Goal: Task Accomplishment & Management: Complete application form

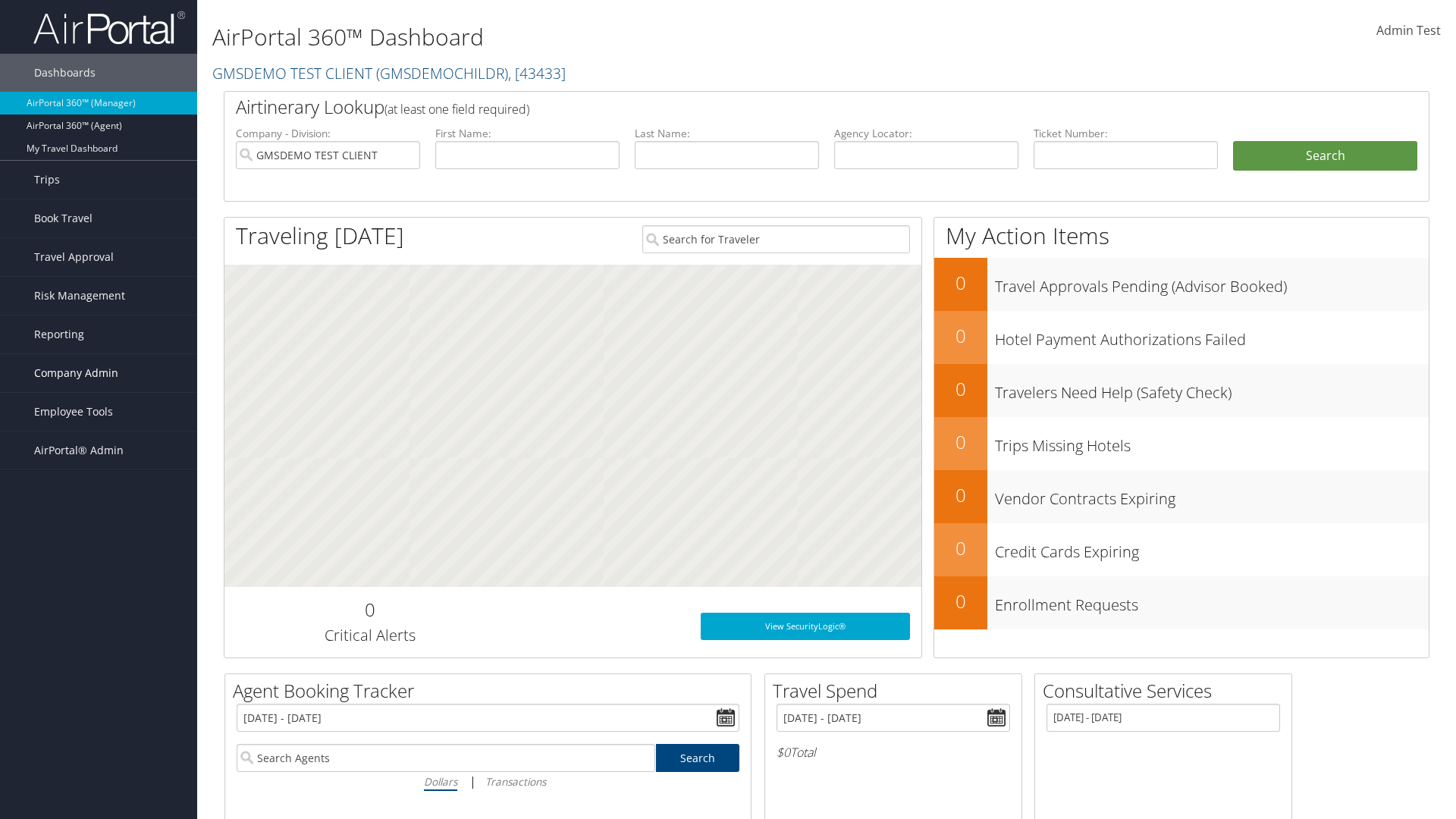
click at [99, 373] on span "Company Admin" at bounding box center [76, 373] width 84 height 38
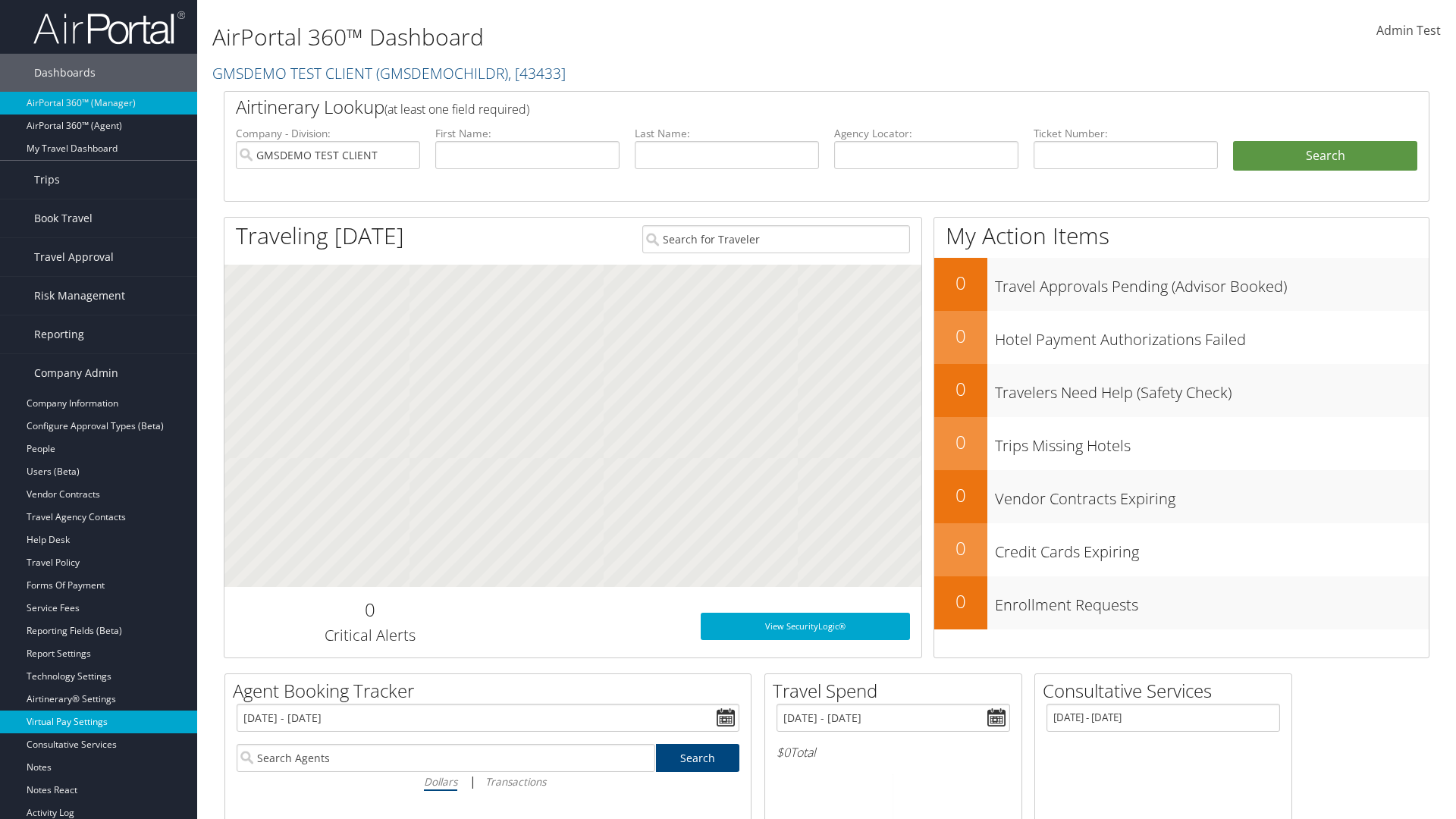
click at [99, 711] on link "Virtual Pay Settings" at bounding box center [99, 722] width 197 height 23
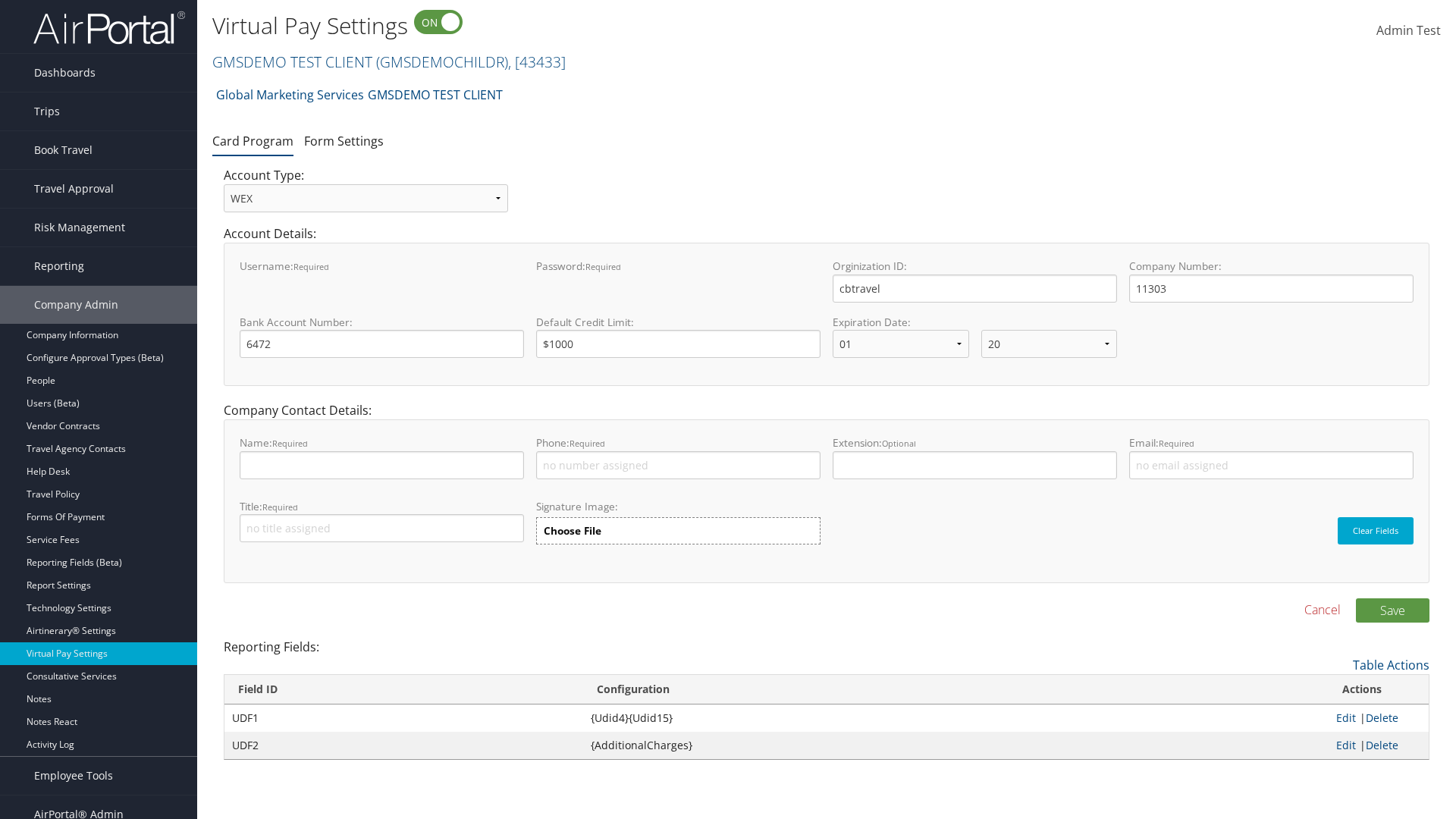
select select "20"
click at [291, 61] on link "GMSDEMO TEST CLIENT ( GMSDEMOCHILDR ) , [ 43433 ]" at bounding box center [389, 62] width 353 height 20
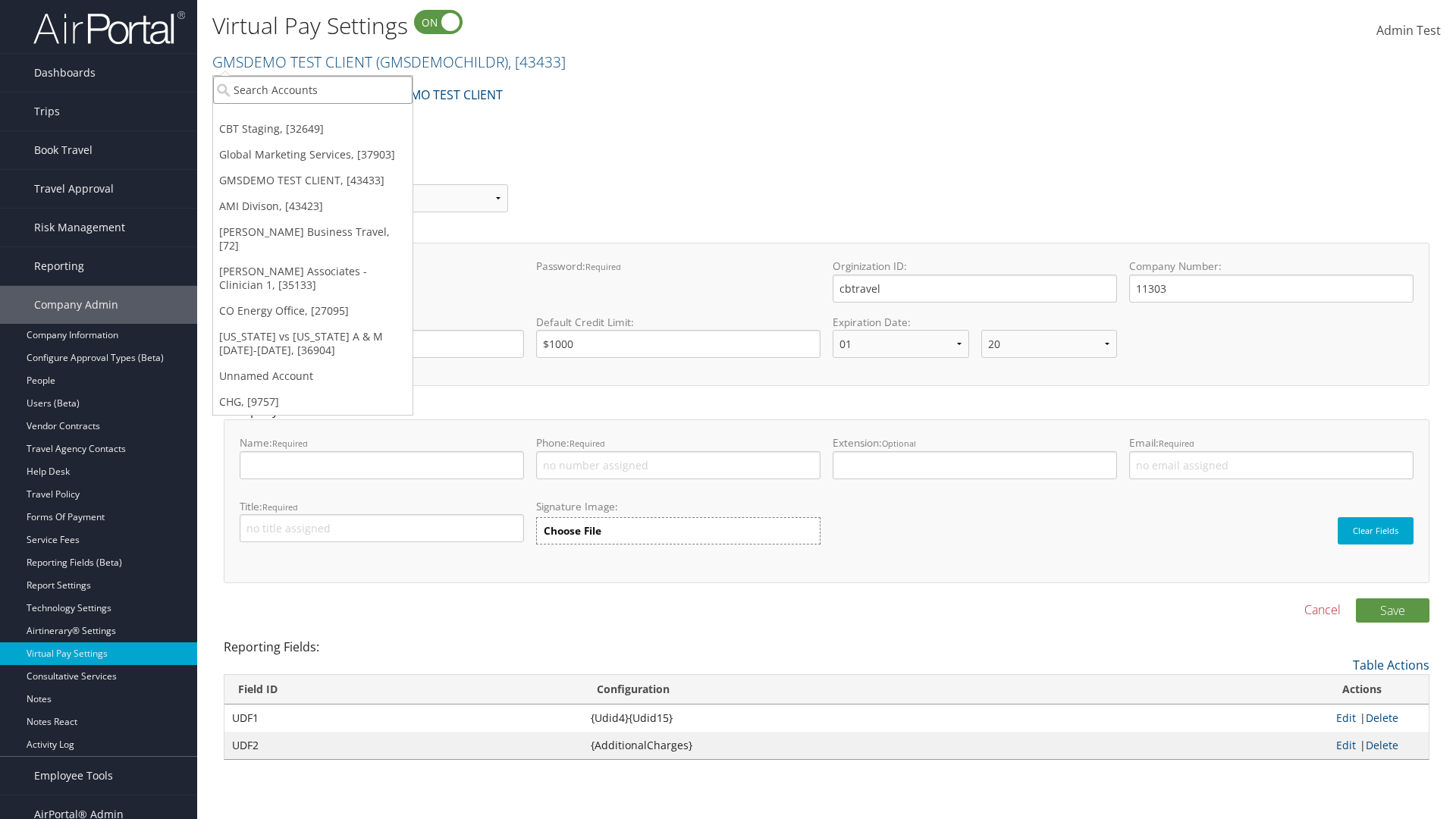
click at [312, 89] on input "search" at bounding box center [312, 89] width 199 height 28
type input "CBTSTG"
click at [312, 117] on div "CBT Staging (CBTSTG), [32649]" at bounding box center [313, 117] width 216 height 14
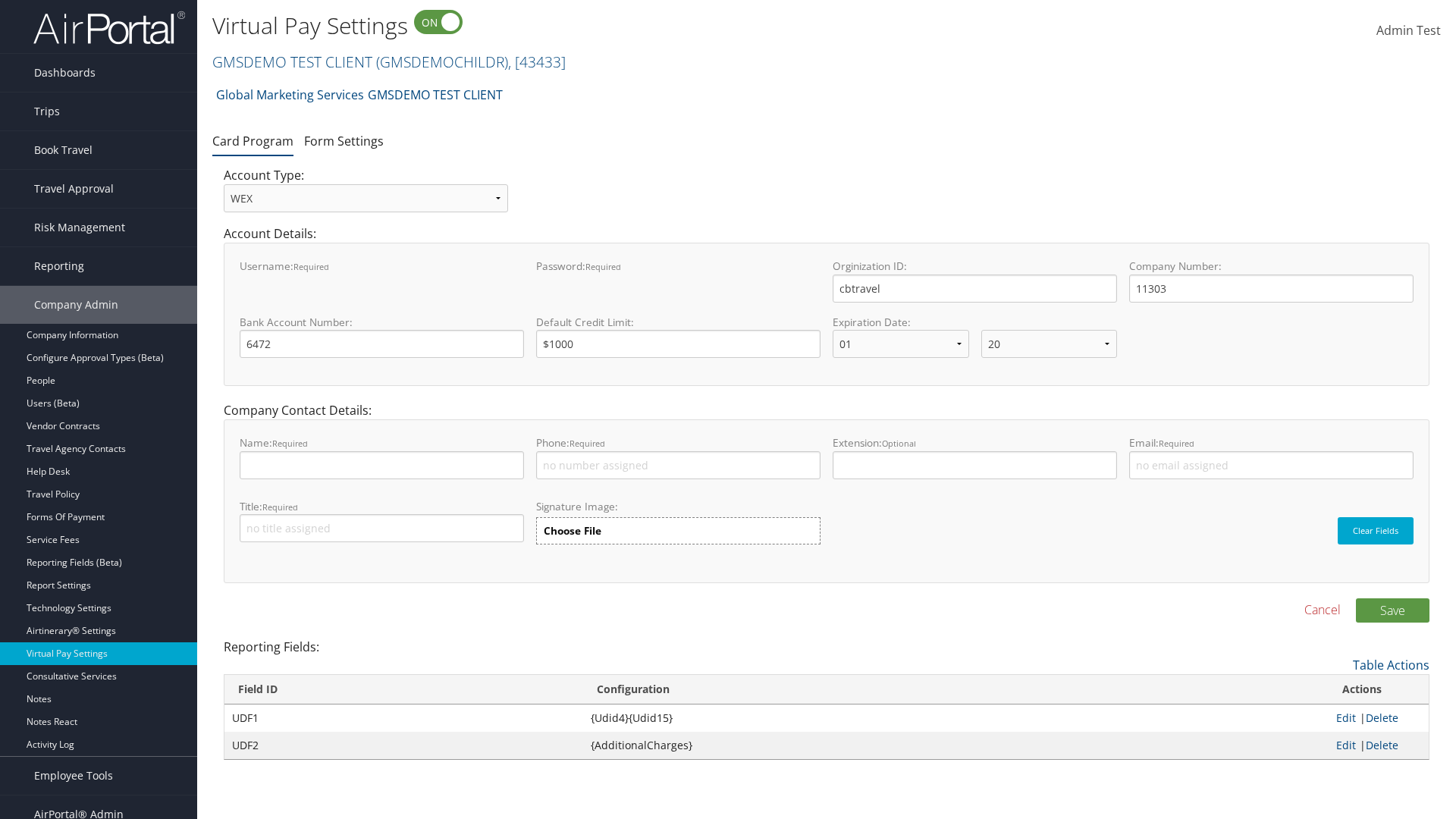
select select "20"
select select "0"
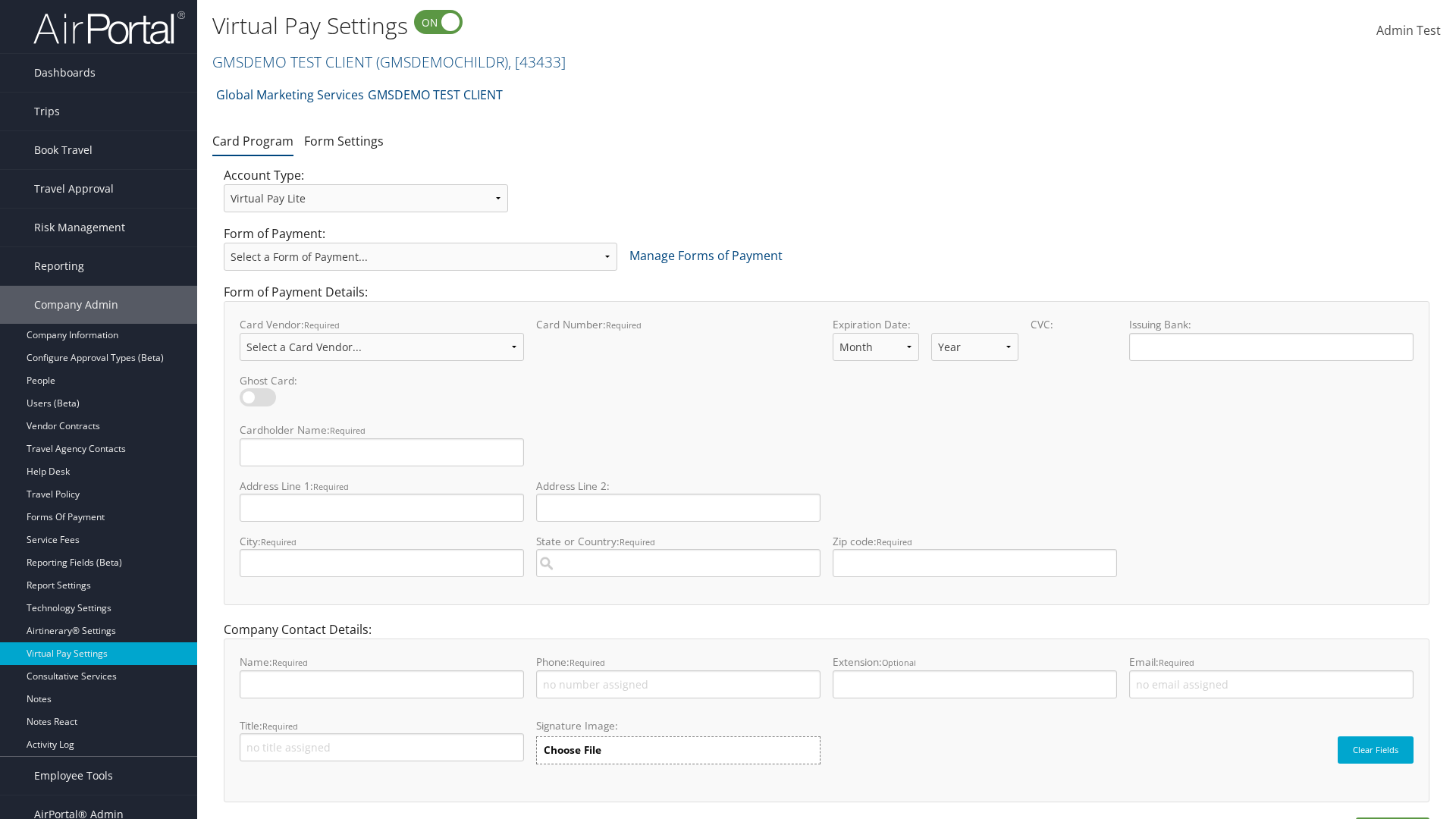
select select "new"
select select "VI"
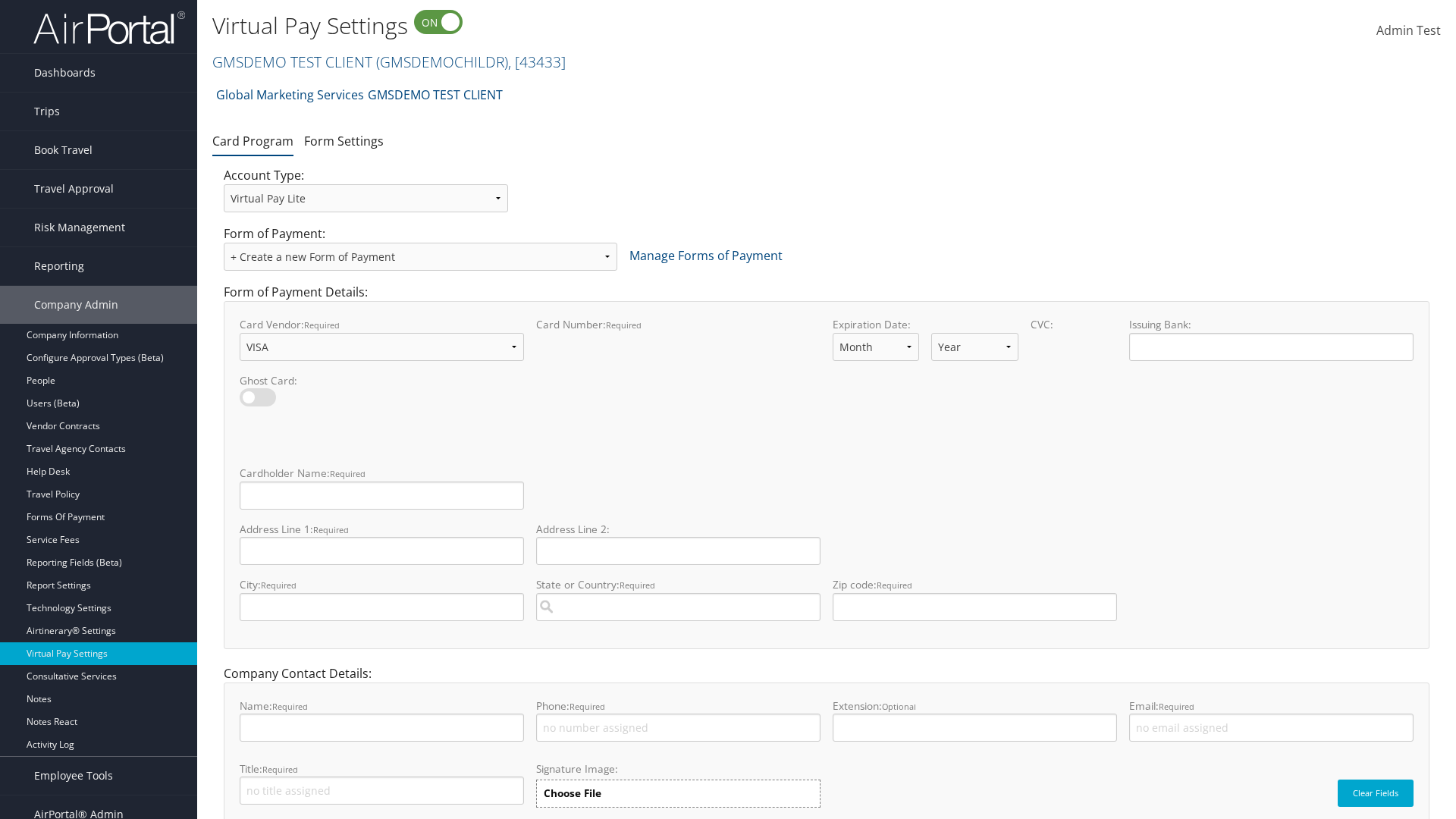
select select "11"
select select "35"
click at [381, 495] on input "Cardholder Name: required This field is required" at bounding box center [382, 495] width 284 height 28
type input "Auto Test"
click at [381, 551] on input "Address Line 1: required This field is required" at bounding box center [382, 551] width 284 height 28
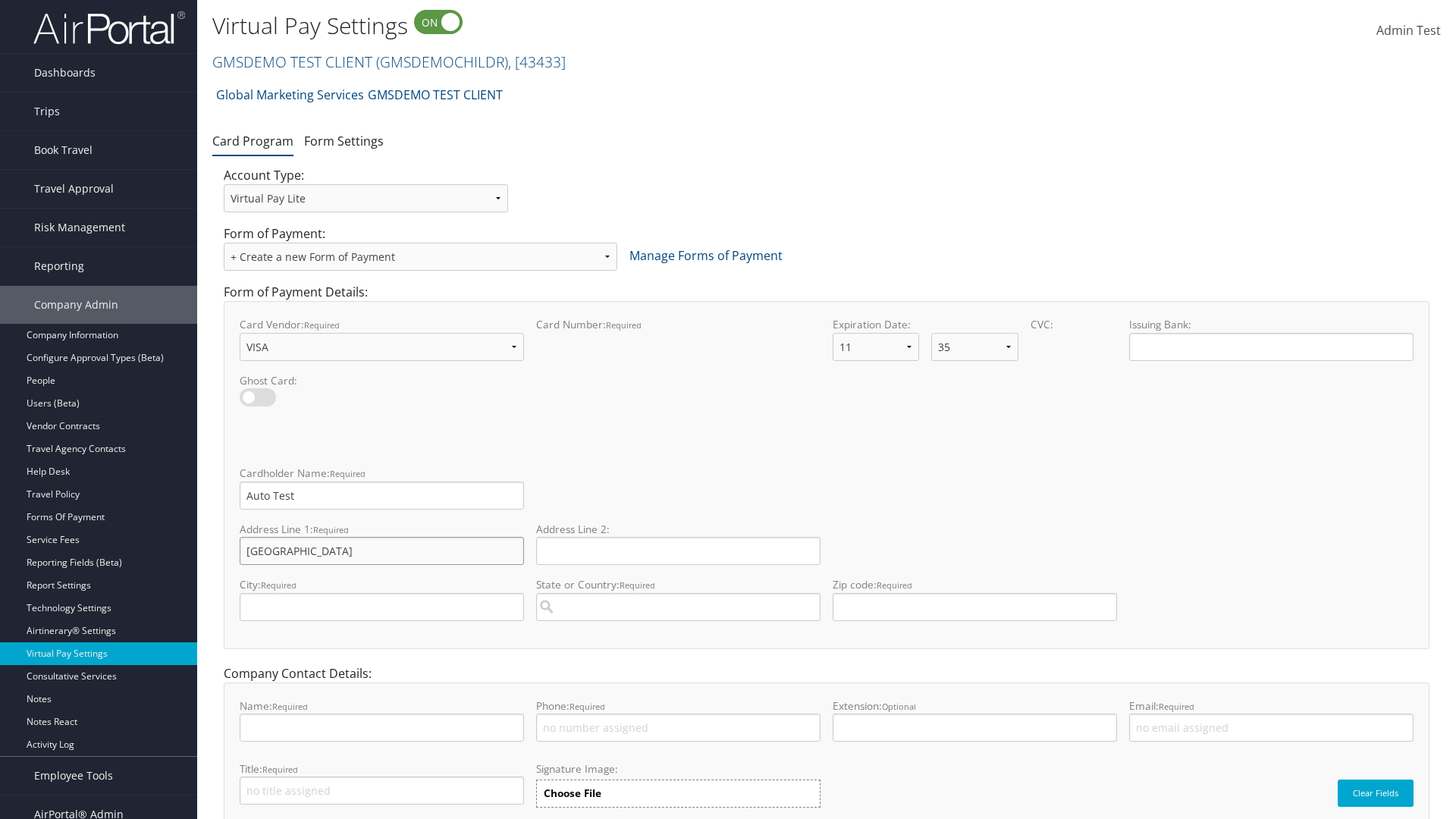
type input "[GEOGRAPHIC_DATA]"
click at [381, 607] on input "City: required This field is required" at bounding box center [382, 607] width 284 height 28
type input "[GEOGRAPHIC_DATA]"
click at [678, 607] on input "State or Country: required This field requires a suggested region." at bounding box center [678, 607] width 284 height 28
click at [678, 636] on div "[GEOGRAPHIC_DATA] ([GEOGRAPHIC_DATA])" at bounding box center [678, 636] width 278 height 15
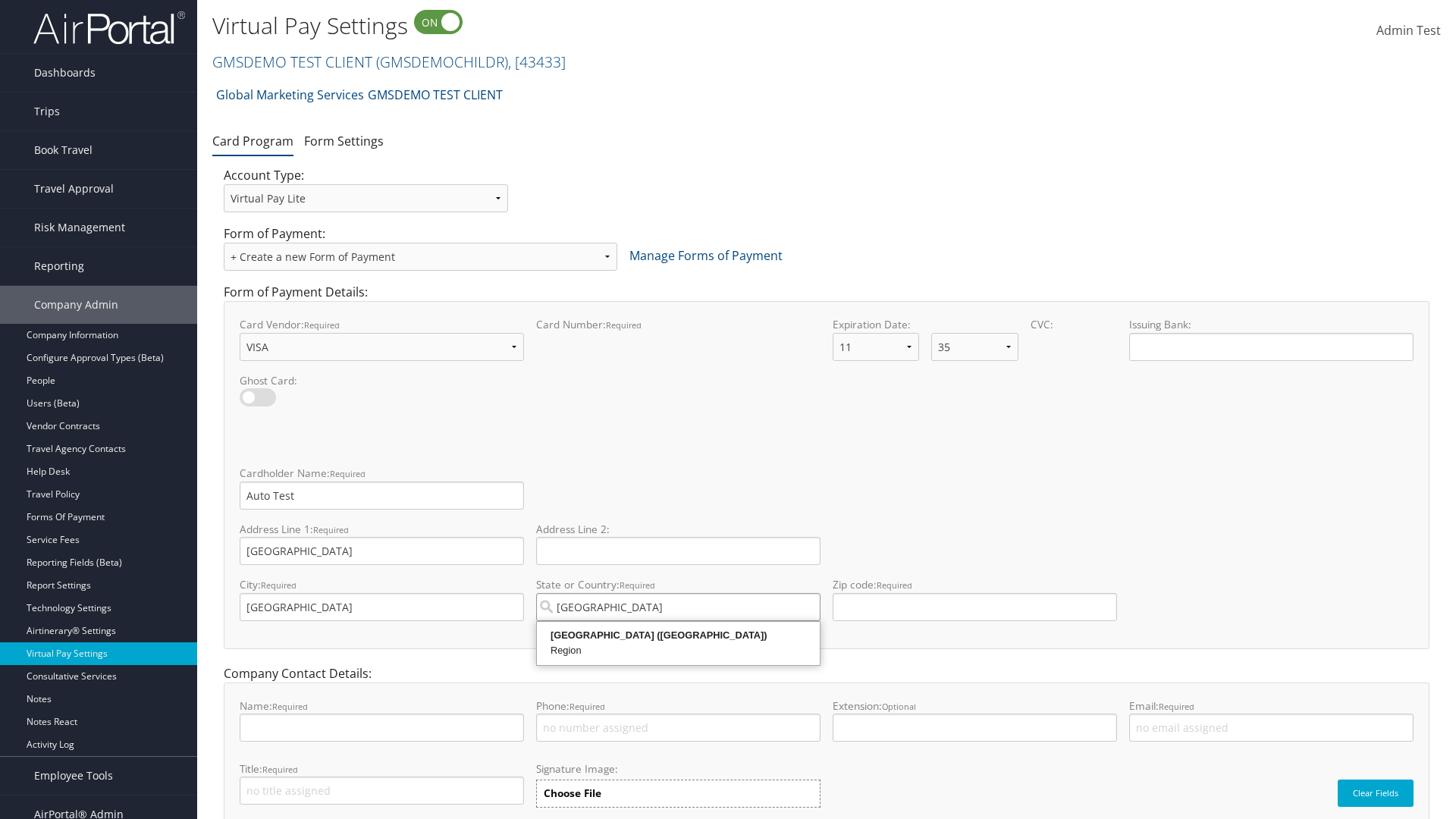
type input "[GEOGRAPHIC_DATA]"
click at [974, 607] on input "Zip code: required This field requires numbers" at bounding box center [974, 607] width 284 height 28
type input "84106"
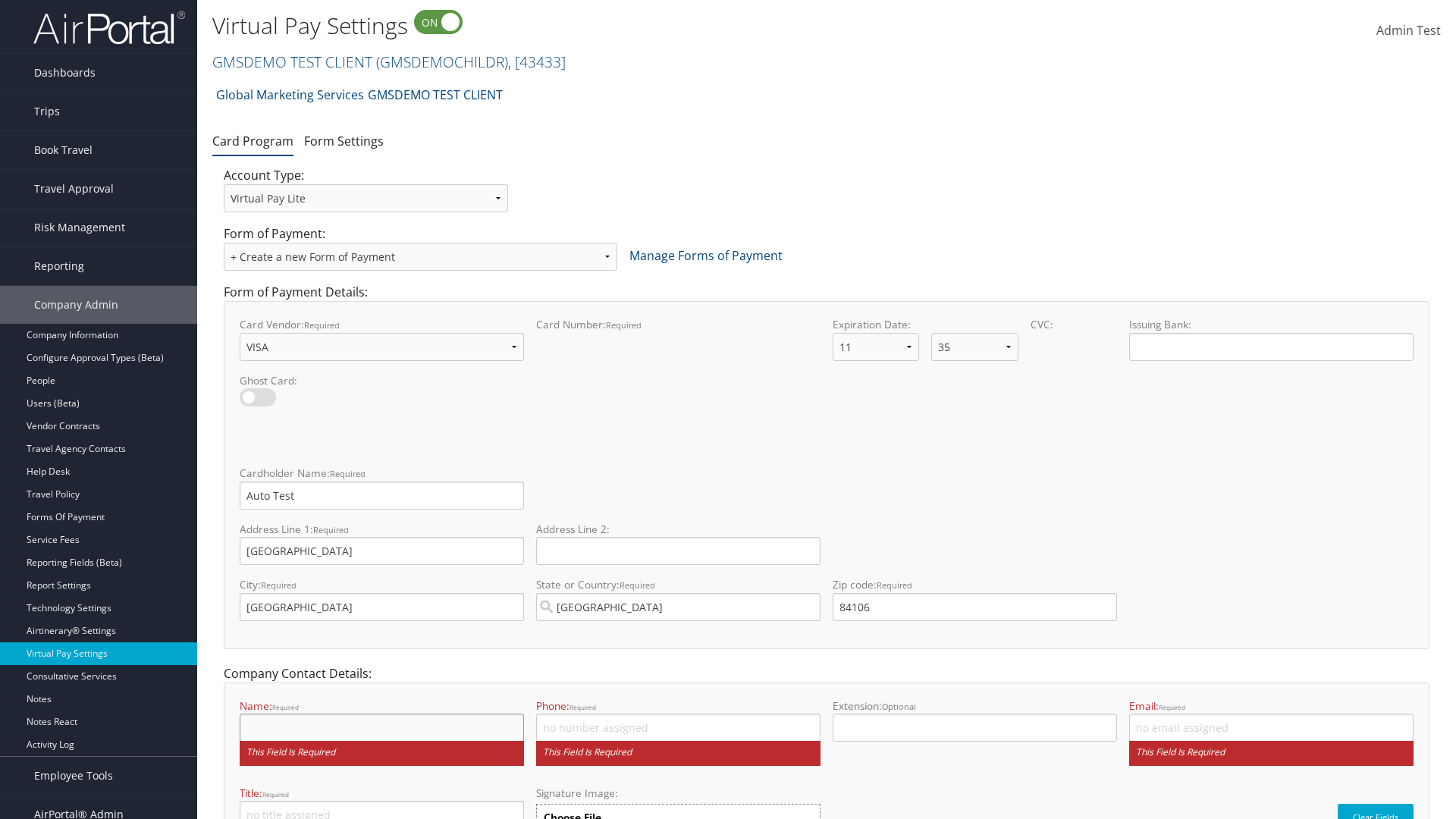
scroll to position [81, 0]
